Goal: Navigation & Orientation: Go to known website

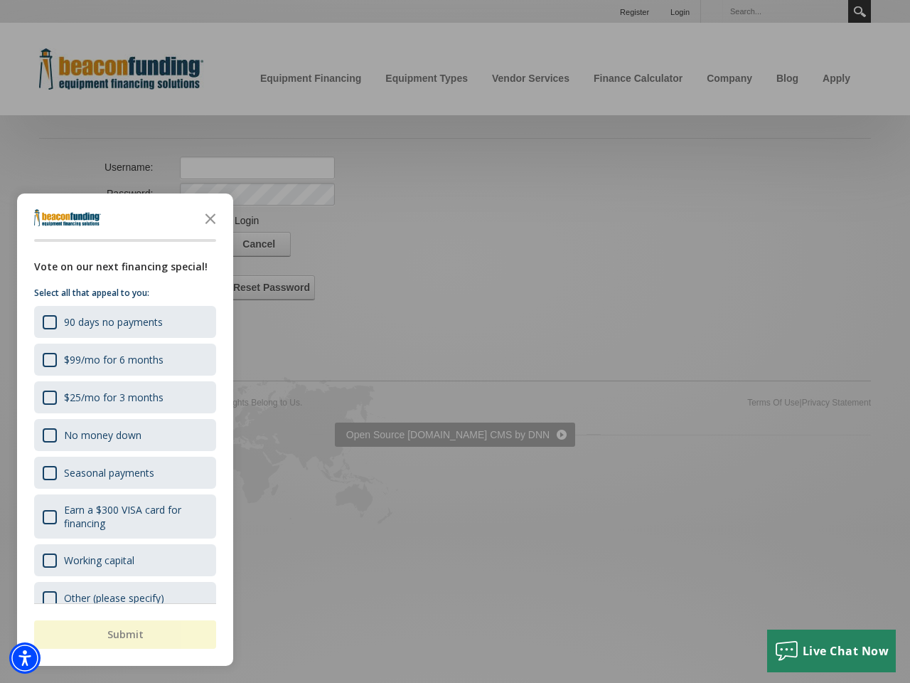
click at [455, 265] on div "button" at bounding box center [455, 341] width 910 height 683
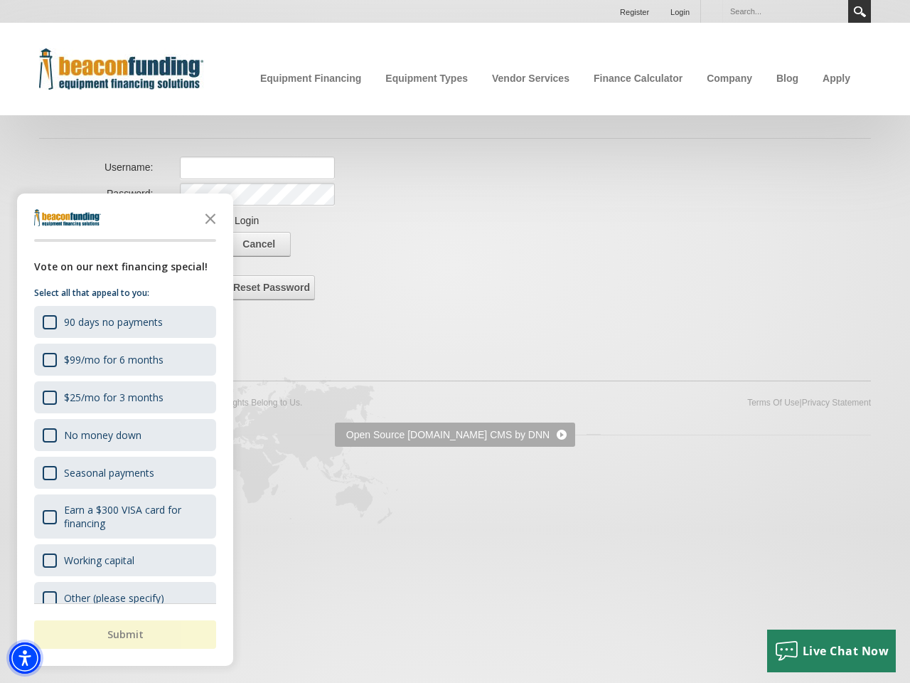
click at [25, 658] on img "Accessibility Menu" at bounding box center [24, 657] width 31 height 31
click at [455, 341] on body "Skip to main content Enable accessibility for low vision Open the accessibility…" at bounding box center [455, 265] width 910 height 530
click at [211, 218] on body "Skip to main content Enable accessibility for low vision Open the accessibility…" at bounding box center [455, 265] width 910 height 530
click at [124, 321] on body "Skip to main content Enable accessibility for low vision Open the accessibility…" at bounding box center [455, 265] width 910 height 530
click at [124, 359] on body "Skip to main content Enable accessibility for low vision Open the accessibility…" at bounding box center [455, 265] width 910 height 530
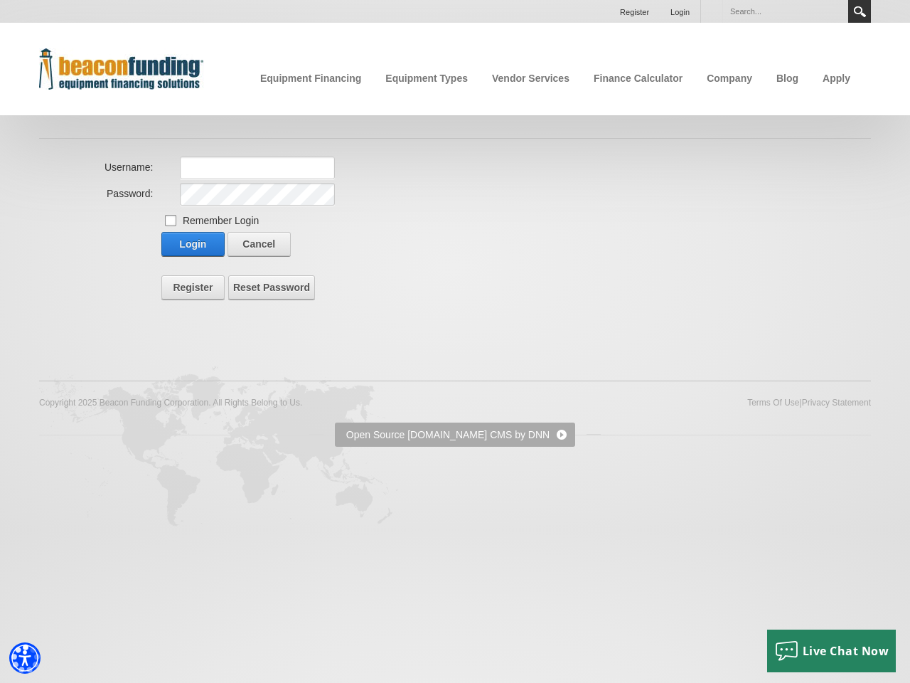
click at [124, 397] on body "Skip to main content Enable accessibility for low vision Open the accessibility…" at bounding box center [455, 265] width 910 height 530
click at [124, 435] on body "Skip to main content Enable accessibility for low vision Open the accessibility…" at bounding box center [455, 265] width 910 height 530
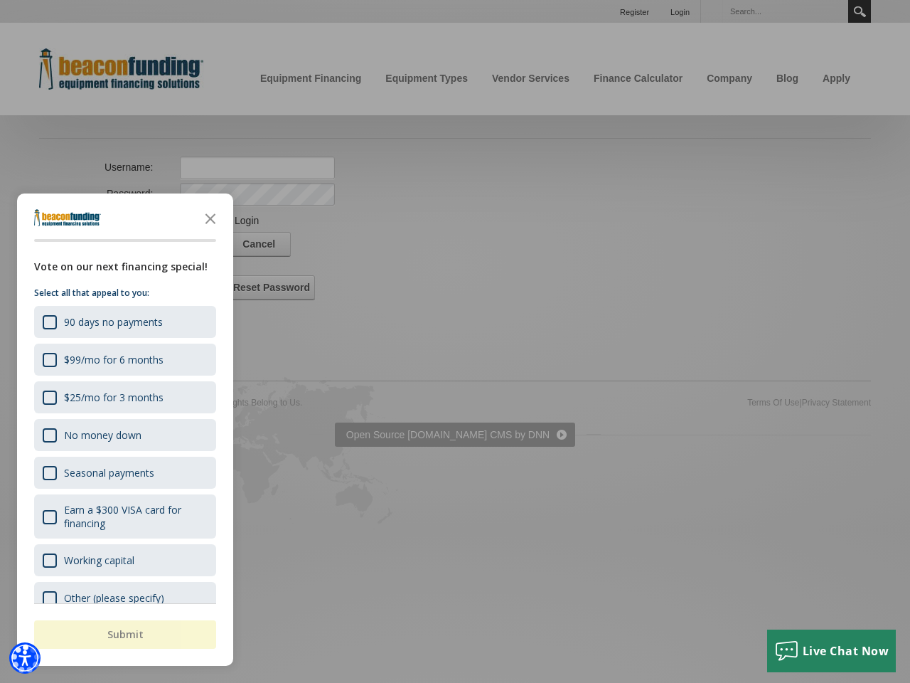
click at [124, 472] on body "Skip to main content Enable accessibility for low vision Open the accessibility…" at bounding box center [455, 265] width 910 height 530
click at [124, 516] on body "Skip to main content Enable accessibility for low vision Open the accessibility…" at bounding box center [455, 265] width 910 height 530
